Goal: Task Accomplishment & Management: Use online tool/utility

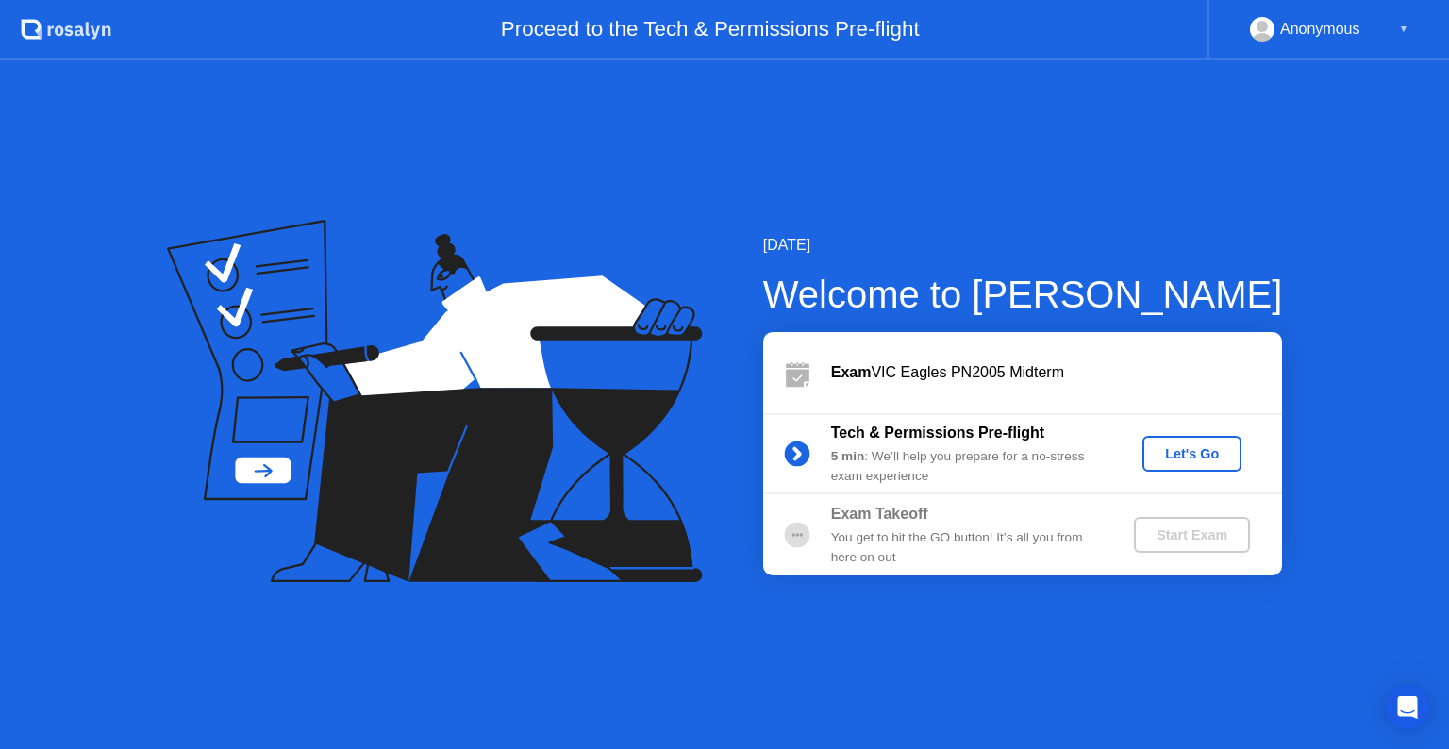
click at [1182, 446] on div "Let's Go" at bounding box center [1192, 453] width 84 height 15
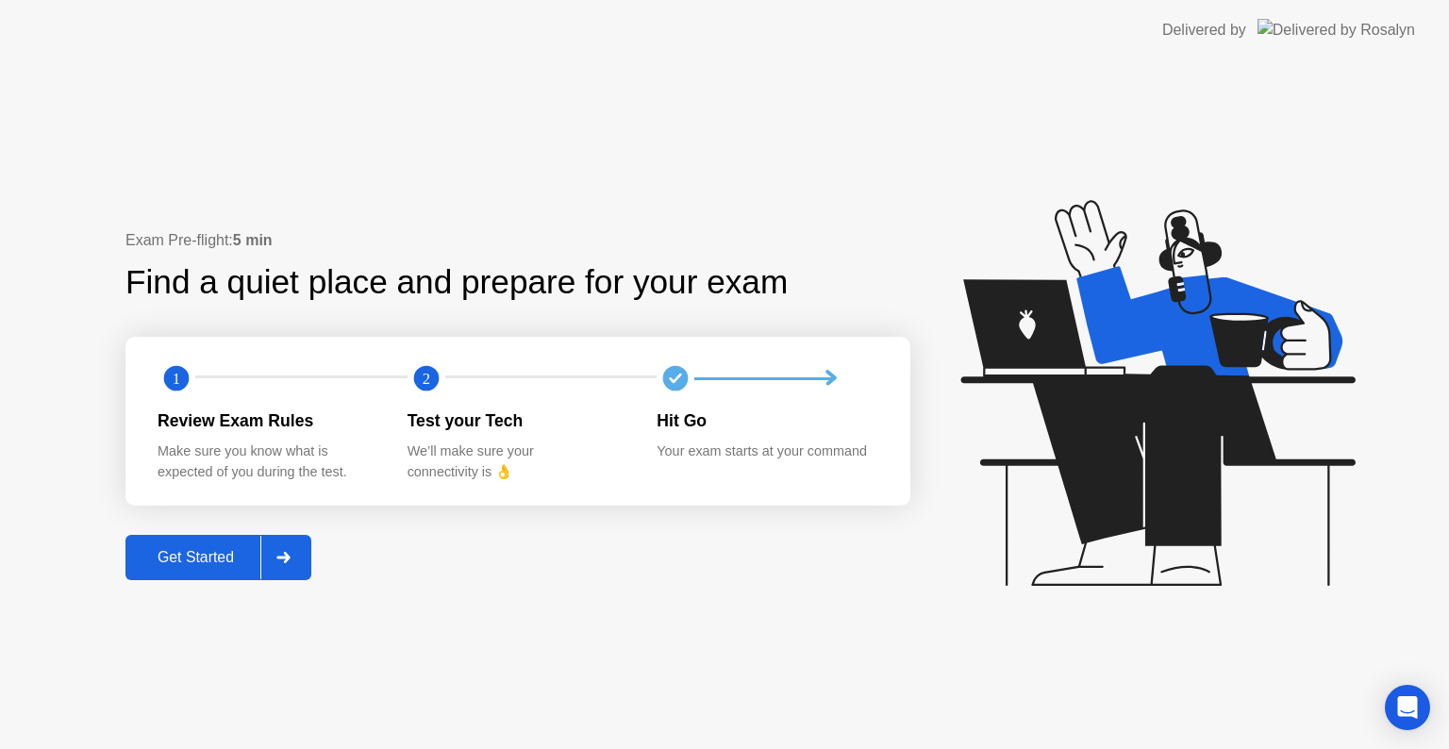
click at [195, 577] on button "Get Started" at bounding box center [218, 557] width 186 height 45
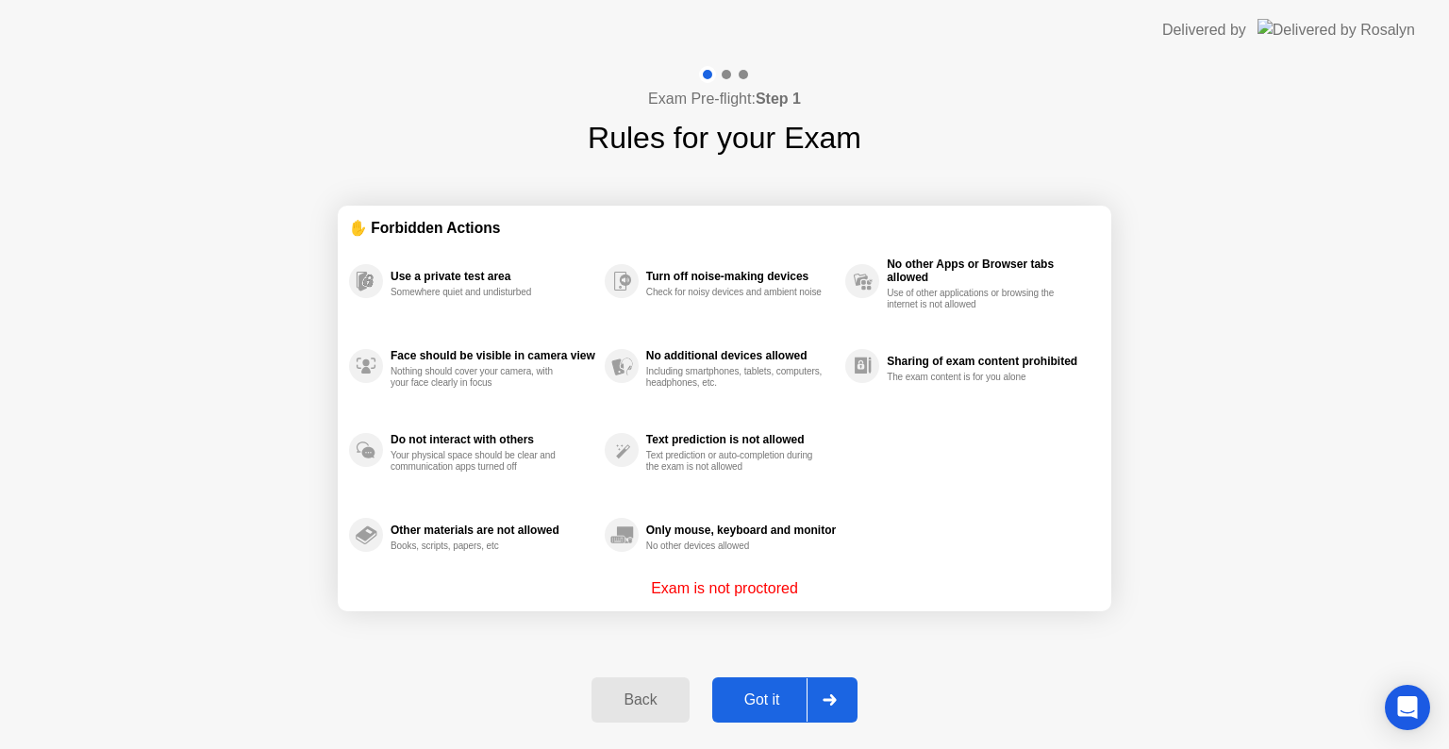
click at [766, 715] on button "Got it" at bounding box center [784, 699] width 145 height 45
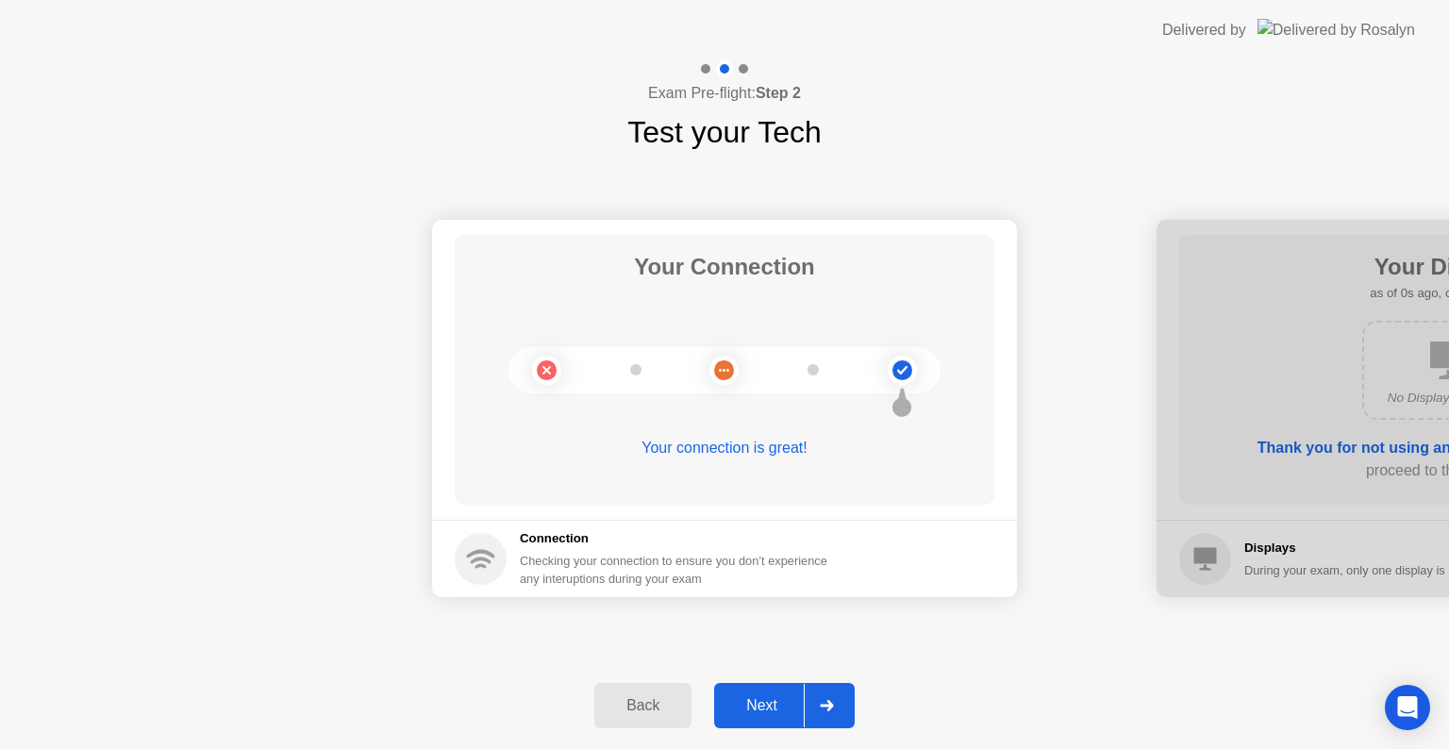
click at [766, 714] on div "Next" at bounding box center [762, 705] width 84 height 17
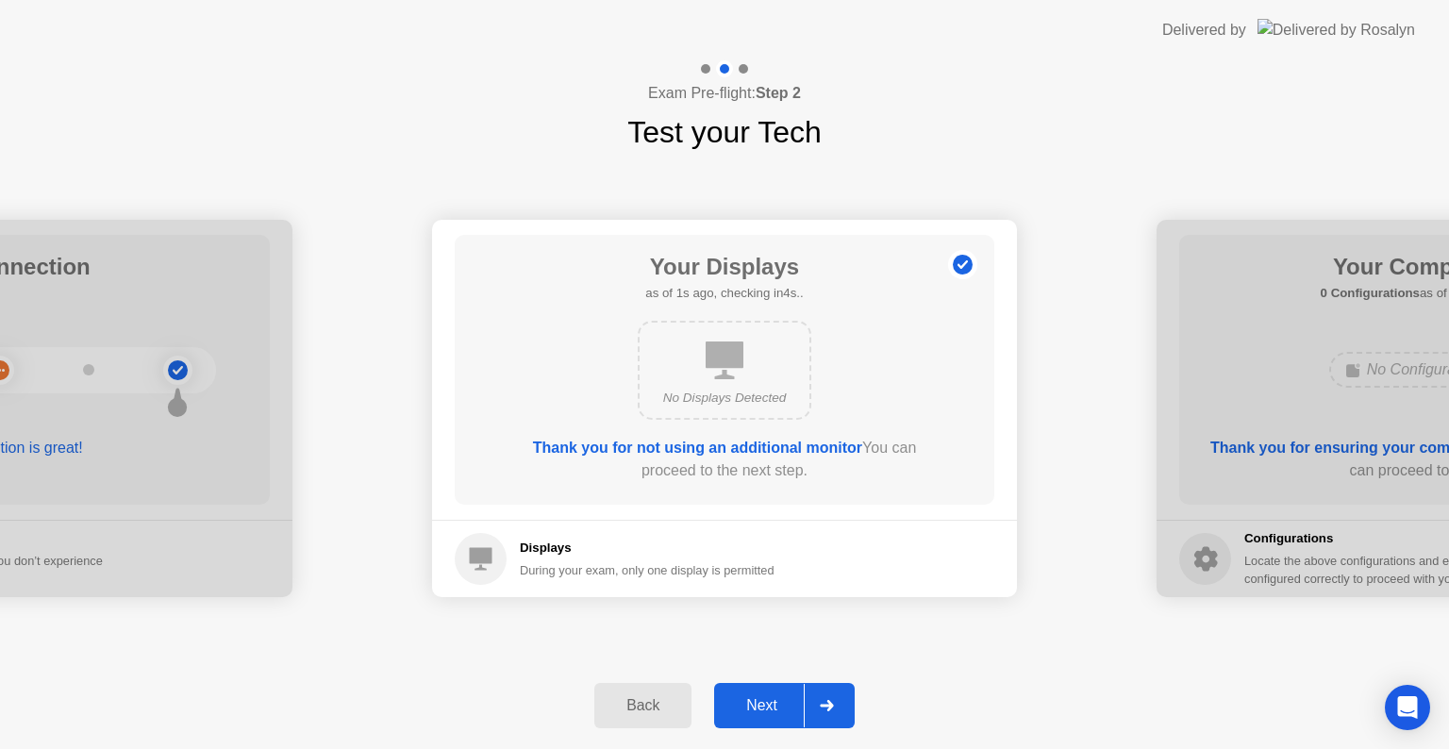
click at [766, 714] on div "Next" at bounding box center [762, 705] width 84 height 17
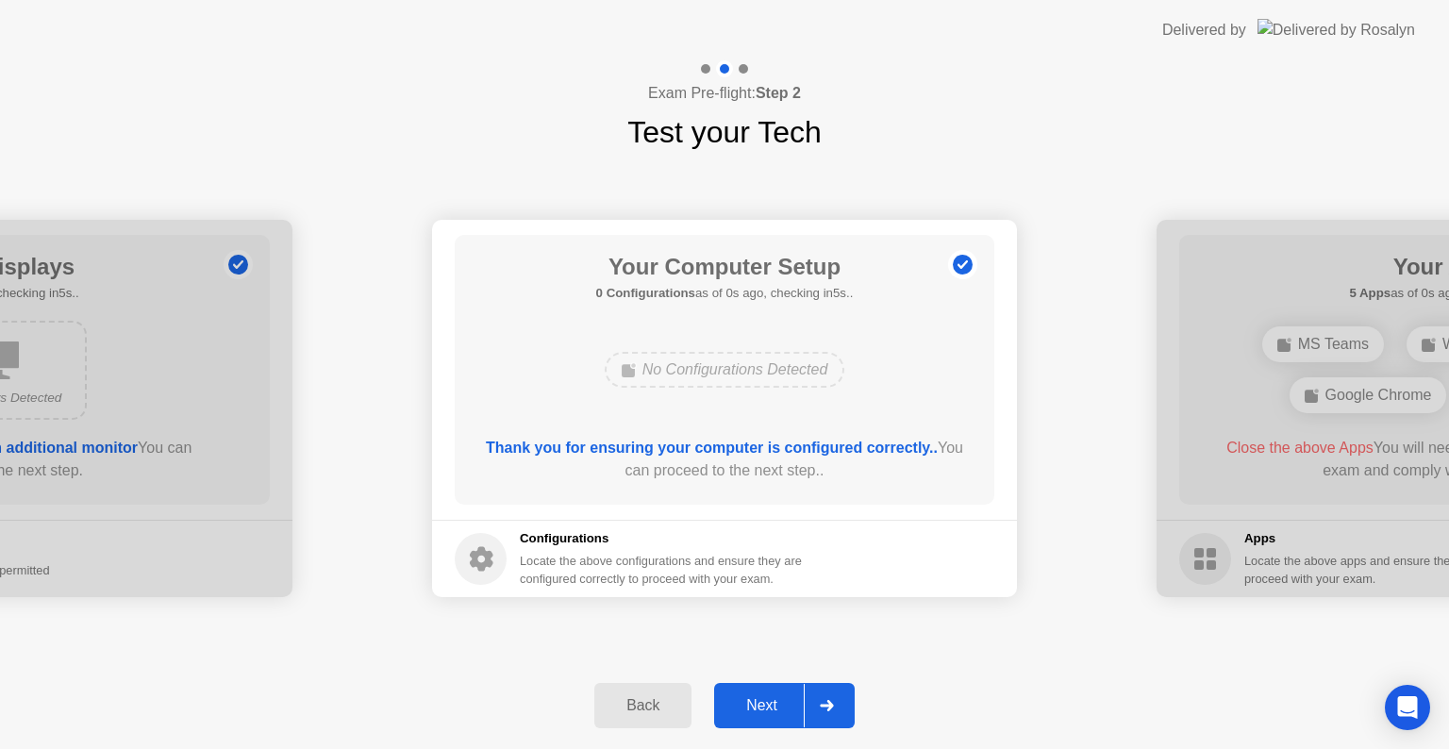
click at [766, 714] on div "Next" at bounding box center [762, 705] width 84 height 17
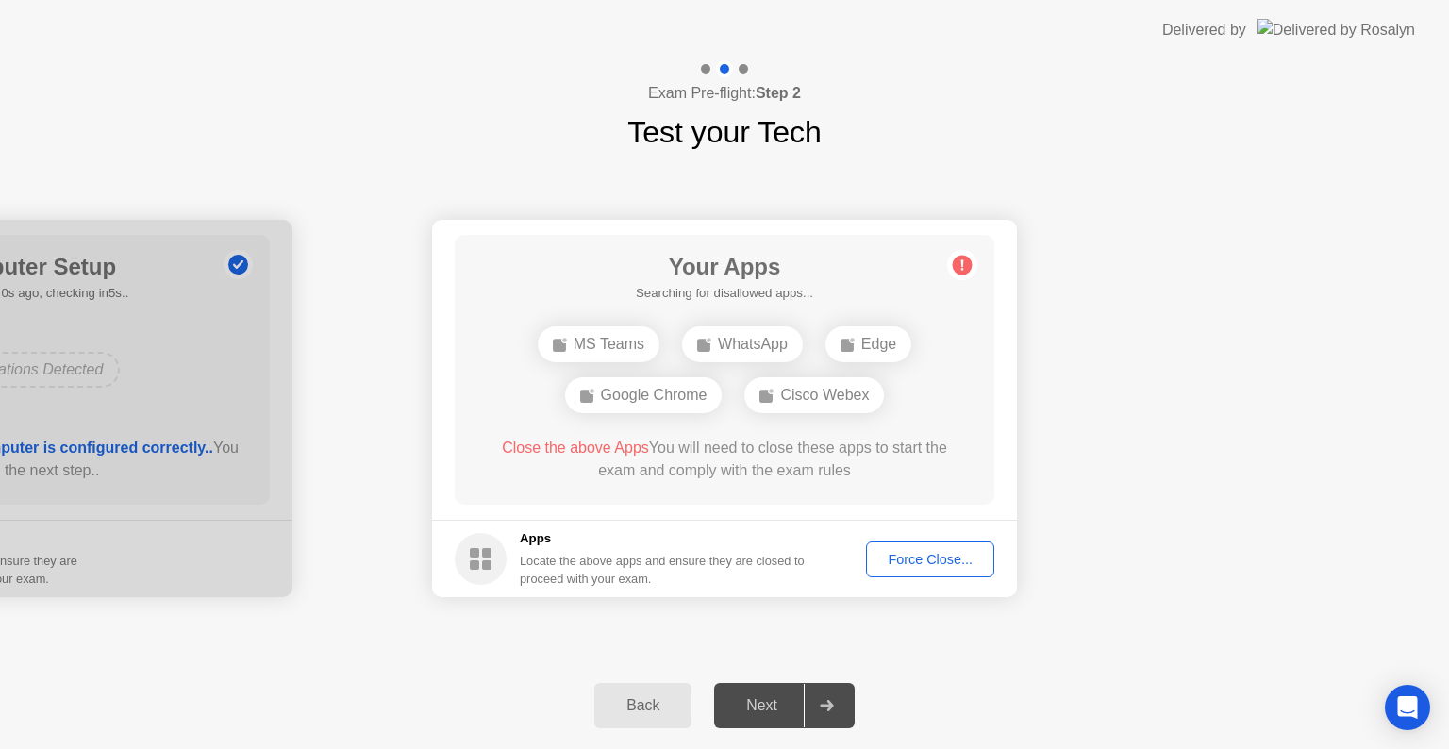
click at [766, 714] on div "Next" at bounding box center [762, 705] width 84 height 17
click at [965, 559] on div "Force Close..." at bounding box center [930, 559] width 115 height 15
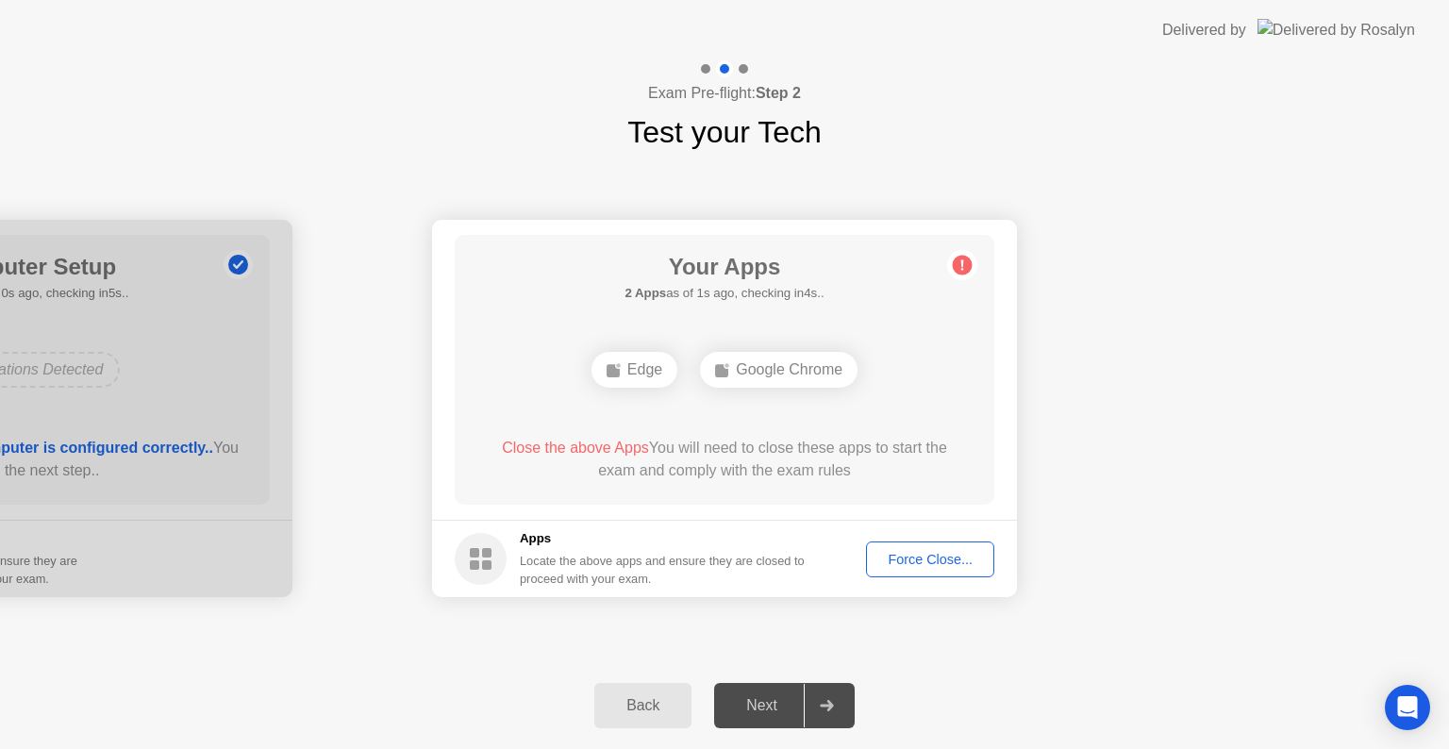
click at [925, 559] on div "Force Close..." at bounding box center [930, 559] width 115 height 15
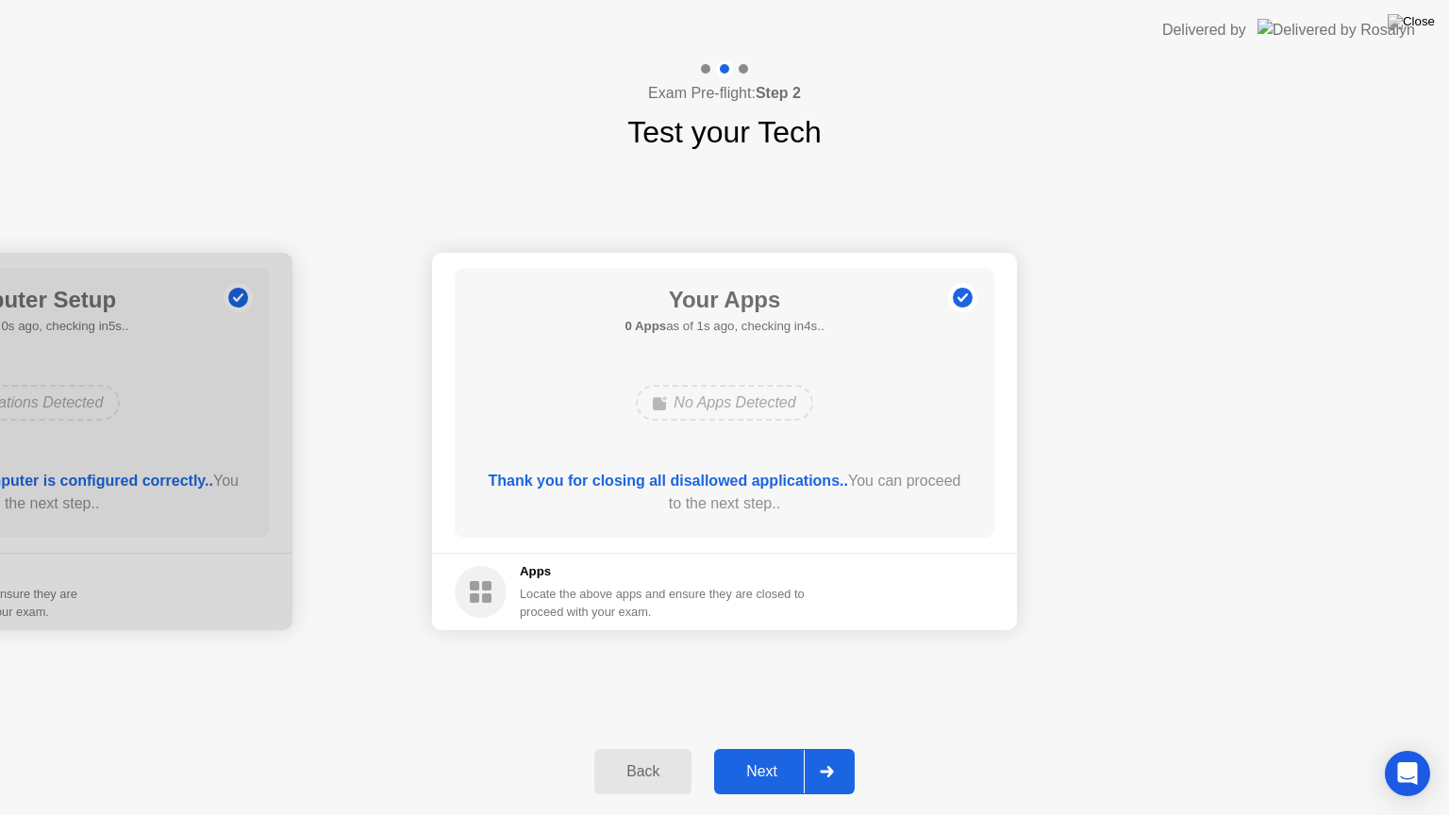
click at [743, 748] on div "Next" at bounding box center [762, 771] width 84 height 17
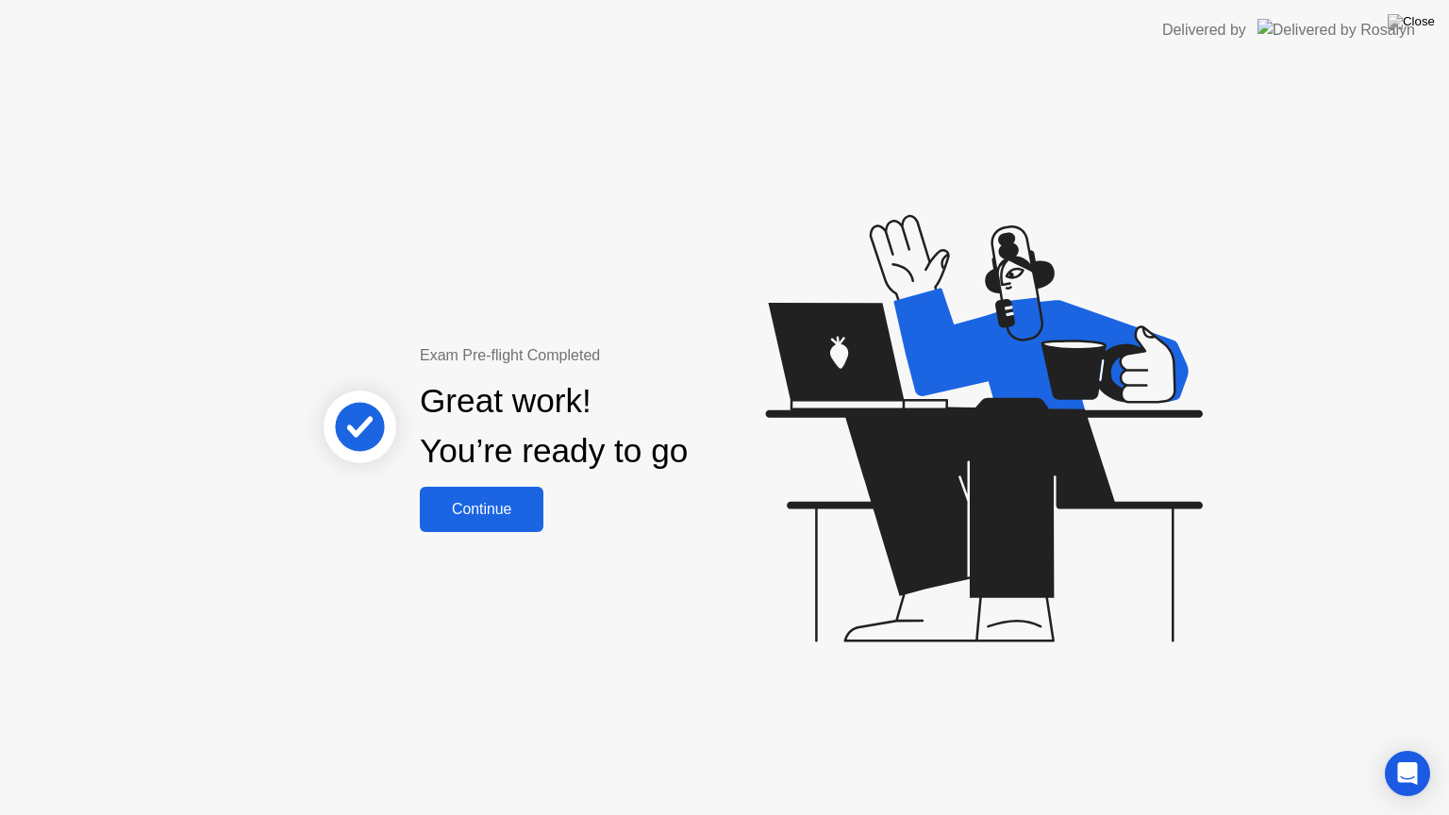
click at [521, 501] on div "Continue" at bounding box center [481, 509] width 112 height 17
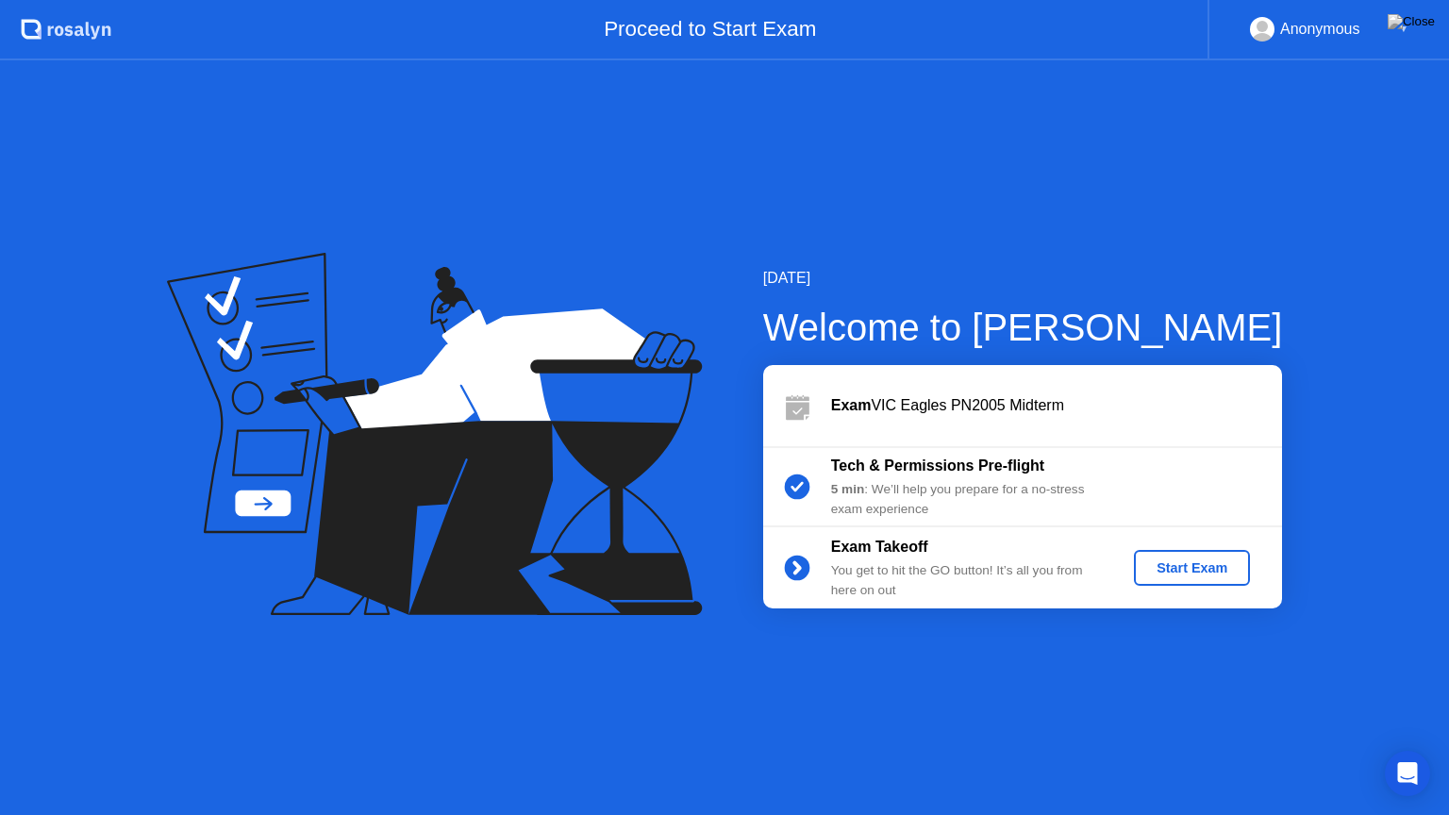
click at [1214, 564] on div "Start Exam" at bounding box center [1192, 567] width 101 height 15
